Goal: Task Accomplishment & Management: Use online tool/utility

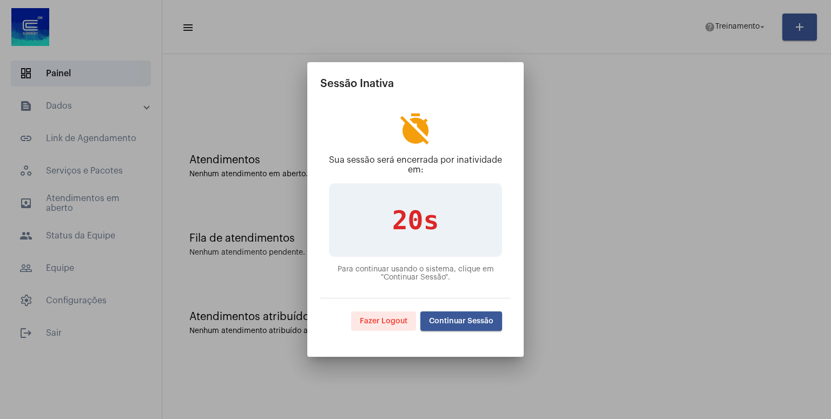
click at [472, 324] on span "Continuar Sessão" at bounding box center [461, 322] width 64 height 8
